Goal: Task Accomplishment & Management: Use online tool/utility

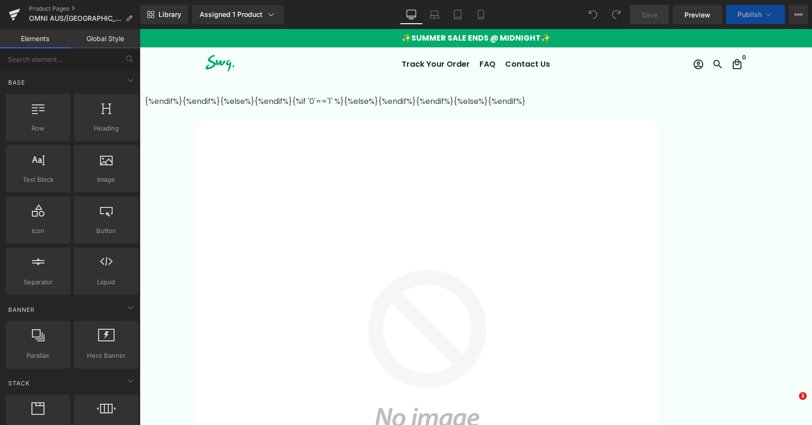
select select
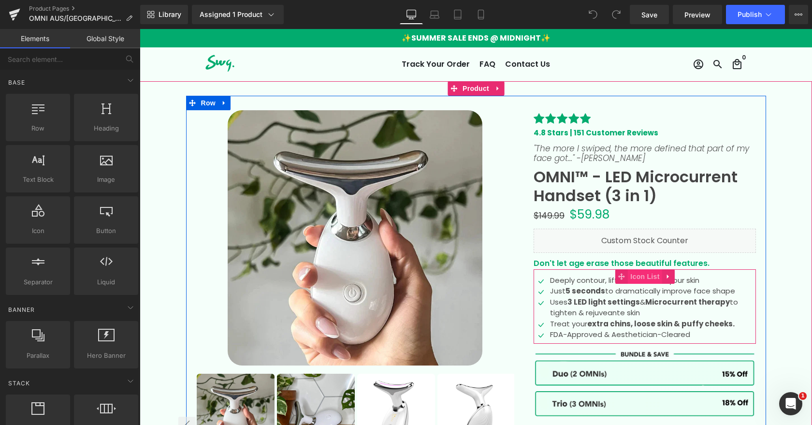
click at [646, 275] on span "Icon List" at bounding box center [645, 276] width 34 height 14
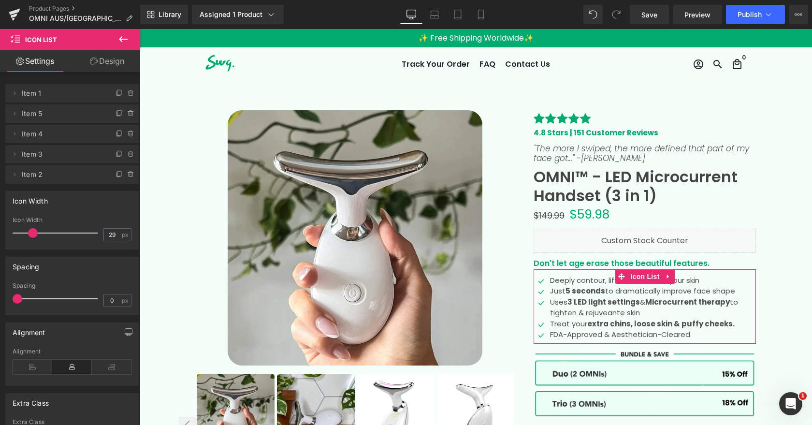
click at [118, 59] on link "Design" at bounding box center [107, 61] width 70 height 22
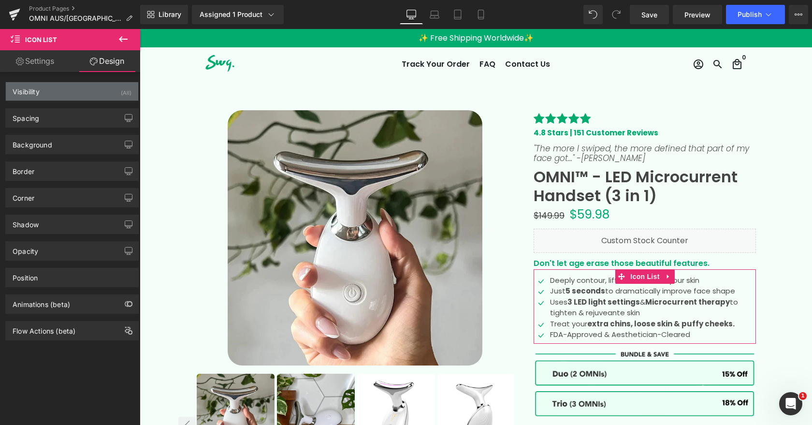
click at [99, 95] on div "Visibility (All)" at bounding box center [72, 91] width 132 height 18
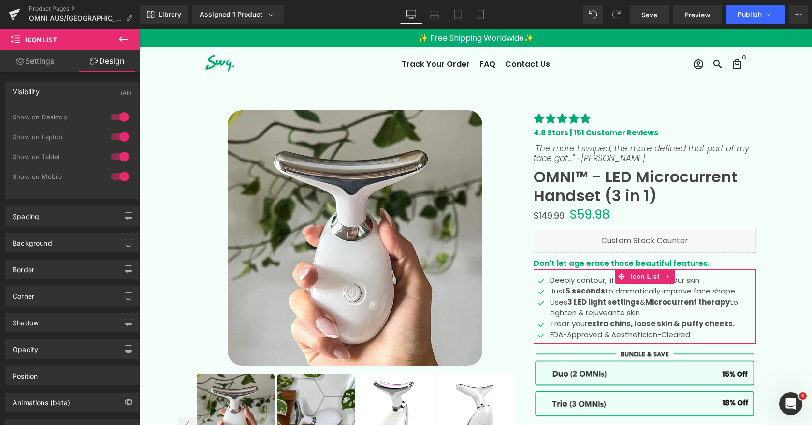
click at [115, 116] on div at bounding box center [119, 116] width 23 height 15
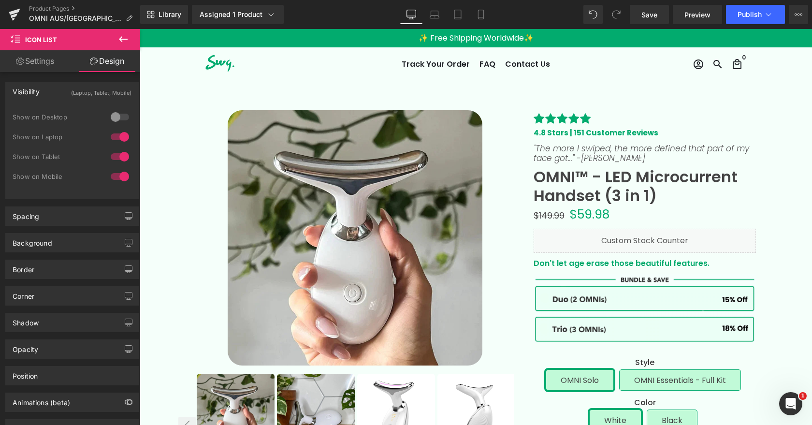
click at [117, 138] on div at bounding box center [119, 136] width 23 height 15
click at [647, 16] on span "Save" at bounding box center [649, 15] width 16 height 10
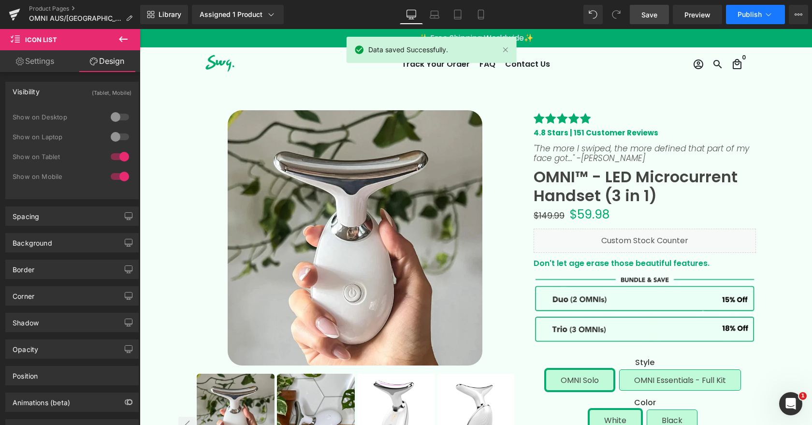
click at [753, 15] on span "Publish" at bounding box center [750, 15] width 24 height 8
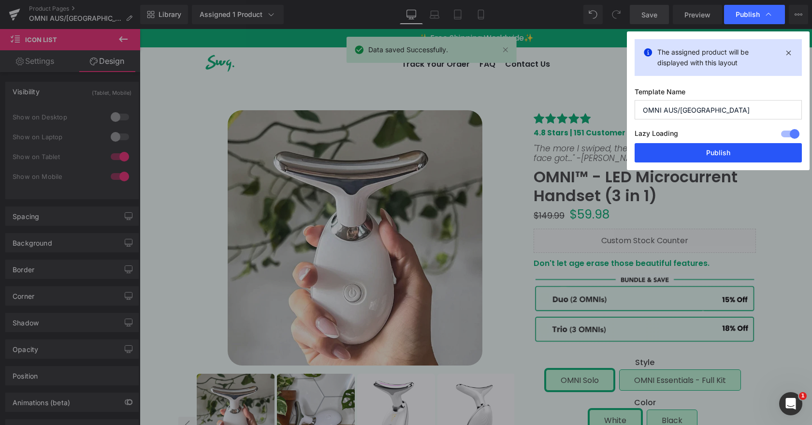
click at [724, 152] on button "Publish" at bounding box center [718, 152] width 167 height 19
